Goal: Task Accomplishment & Management: Manage account settings

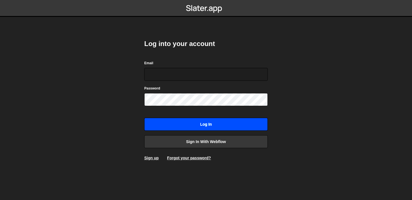
type input "[EMAIL_ADDRESS][DOMAIN_NAME]"
click at [214, 124] on input "Log in" at bounding box center [206, 124] width 124 height 13
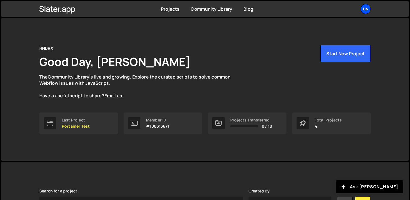
click at [362, 9] on div "HN" at bounding box center [365, 9] width 10 height 10
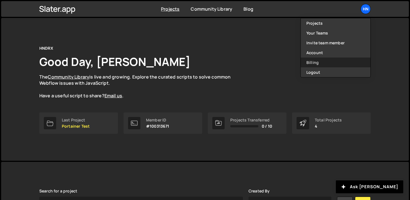
click at [323, 63] on link "Billing" at bounding box center [336, 63] width 70 height 10
